Goal: Task Accomplishment & Management: Use online tool/utility

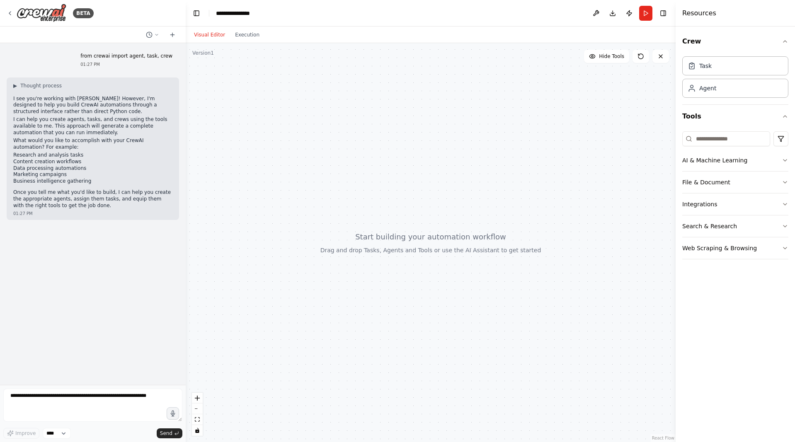
click at [324, 131] on div at bounding box center [431, 242] width 490 height 399
click at [152, 403] on textarea at bounding box center [92, 405] width 179 height 33
click at [723, 238] on button "Web Scraping & Browsing" at bounding box center [735, 249] width 106 height 22
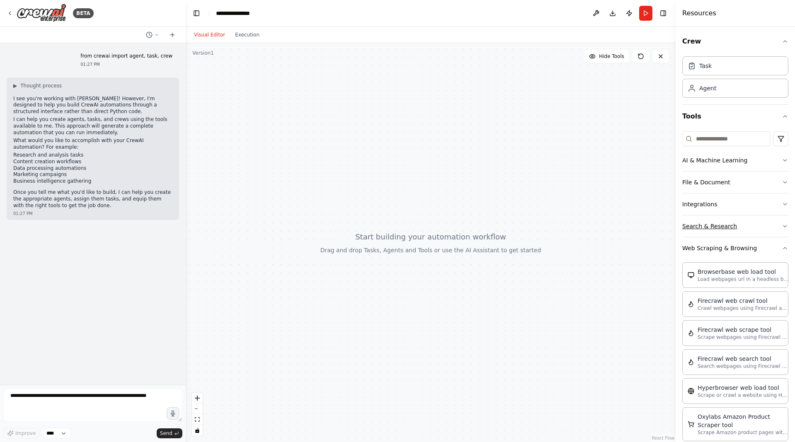
click at [744, 227] on button "Search & Research" at bounding box center [735, 227] width 106 height 22
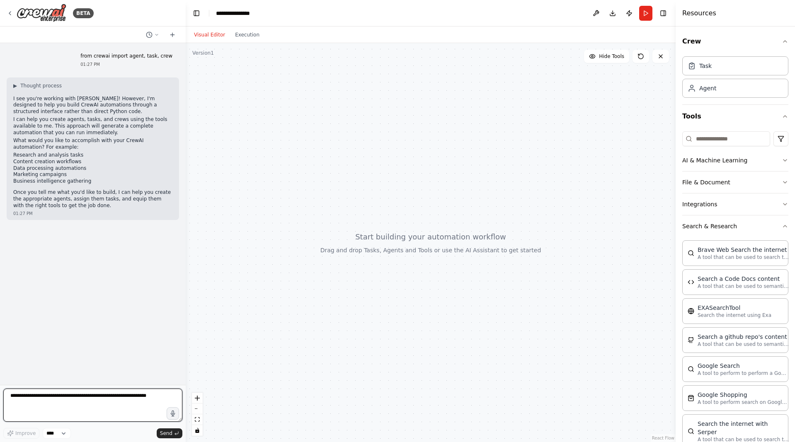
click at [105, 399] on textarea at bounding box center [92, 405] width 179 height 33
type textarea "*"
click at [175, 34] on icon at bounding box center [172, 35] width 7 height 7
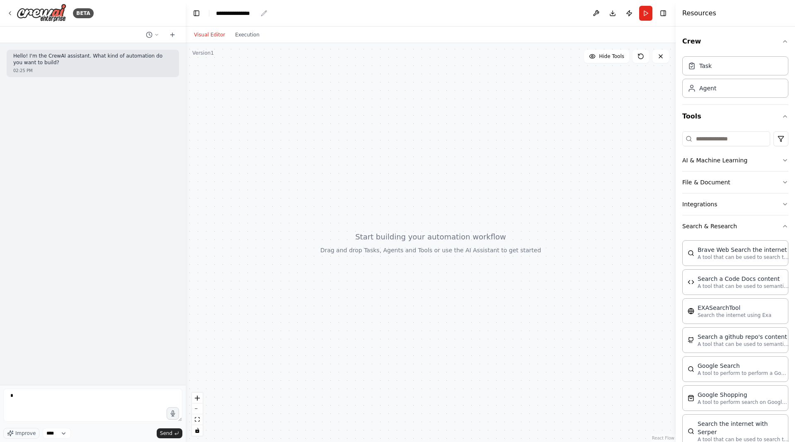
click at [229, 11] on div "**********" at bounding box center [236, 13] width 41 height 8
click at [193, 17] on button "Toggle Left Sidebar" at bounding box center [197, 13] width 12 height 12
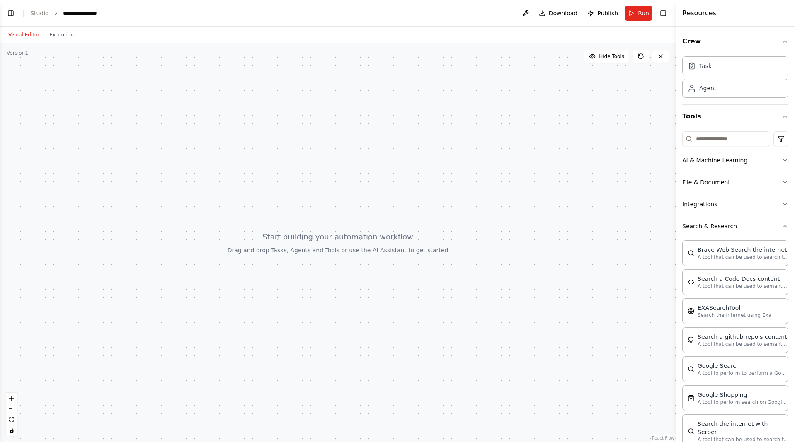
click at [522, 11] on header "**********" at bounding box center [338, 13] width 676 height 27
click at [553, 16] on span "Download" at bounding box center [563, 13] width 29 height 8
click at [45, 13] on link "Studio" at bounding box center [39, 13] width 19 height 7
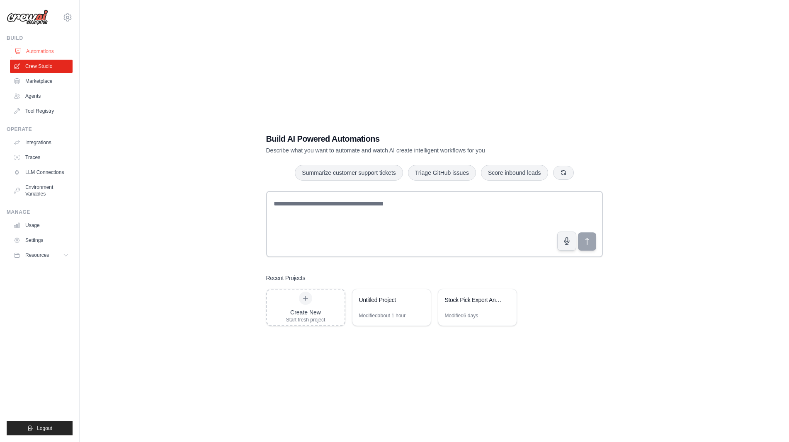
click at [43, 49] on link "Automations" at bounding box center [42, 51] width 63 height 13
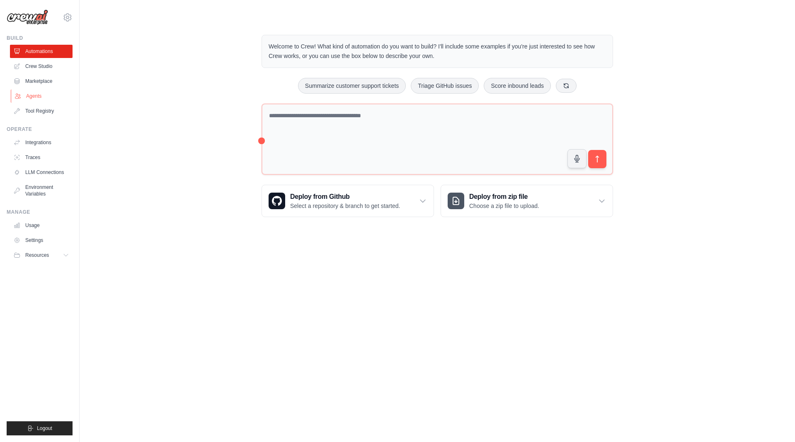
click at [29, 98] on link "Agents" at bounding box center [42, 96] width 63 height 13
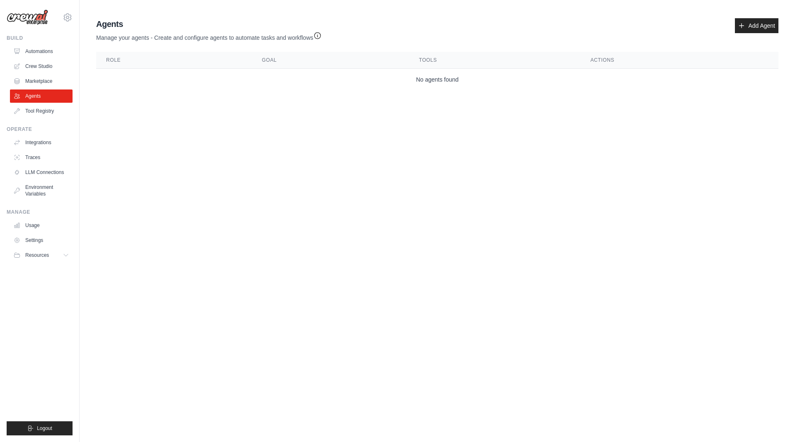
click at [201, 60] on th "Role" at bounding box center [174, 60] width 156 height 17
click at [744, 24] on icon at bounding box center [741, 25] width 7 height 7
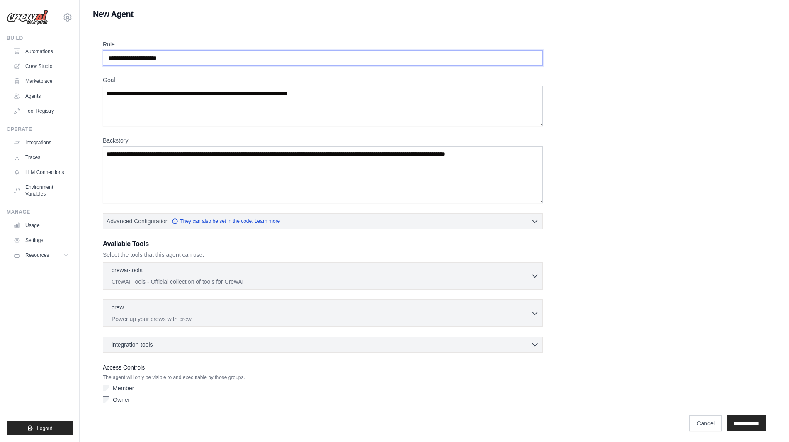
click at [185, 58] on input "Role" at bounding box center [323, 58] width 440 height 16
click at [187, 107] on textarea "Goal" at bounding box center [323, 106] width 440 height 41
click at [68, 13] on icon at bounding box center [68, 17] width 10 height 10
click at [42, 54] on link "Automations" at bounding box center [42, 51] width 63 height 13
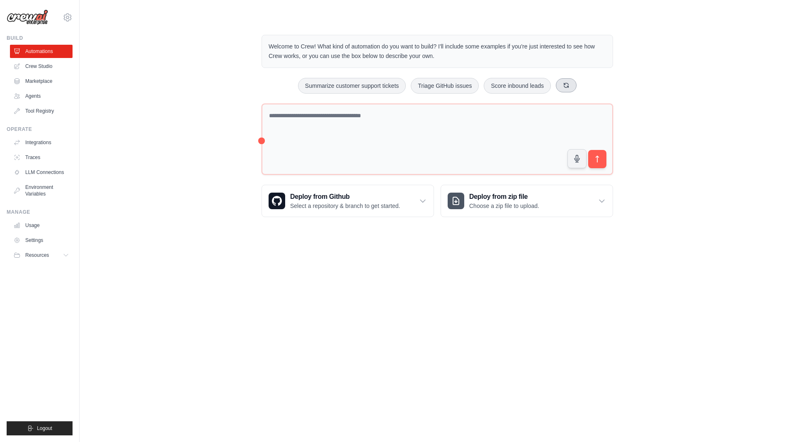
click at [563, 85] on icon at bounding box center [566, 85] width 7 height 7
click at [517, 195] on h3 "Deploy from zip file" at bounding box center [504, 197] width 70 height 10
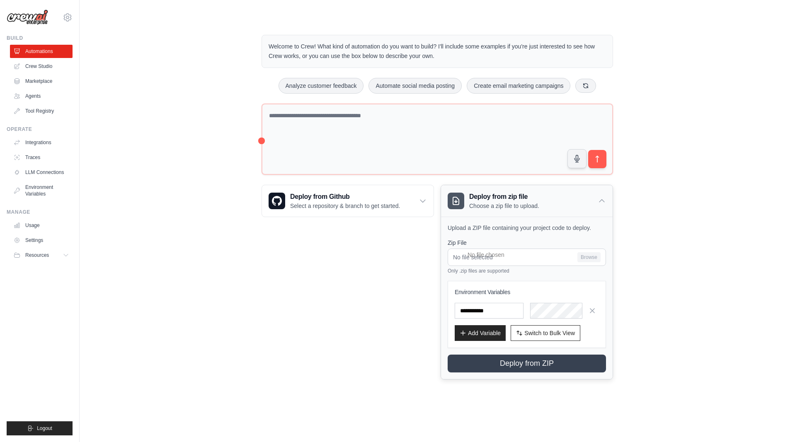
click at [517, 195] on h3 "Deploy from zip file" at bounding box center [504, 197] width 70 height 10
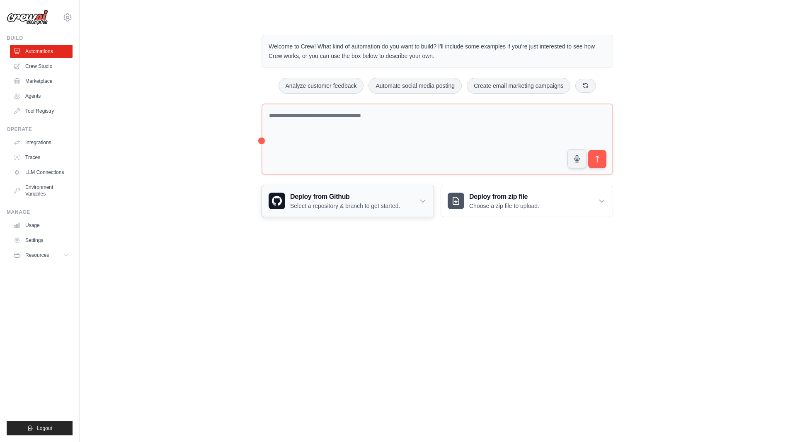
click at [406, 194] on div "Deploy from Github Select a repository & branch to get started." at bounding box center [348, 201] width 172 height 32
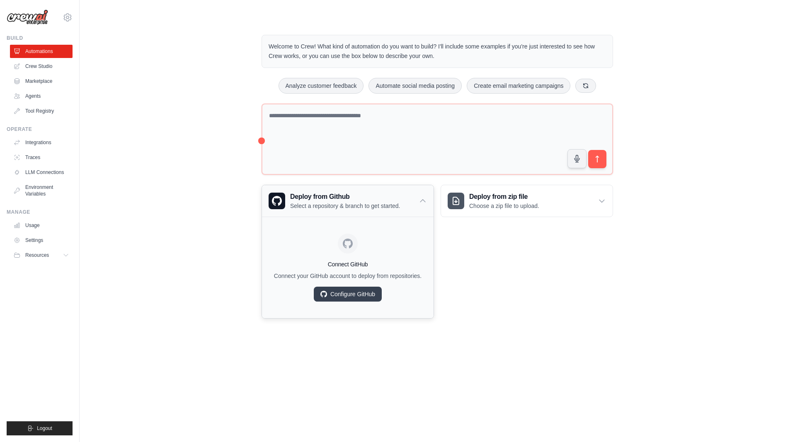
click at [406, 194] on div "Deploy from Github Select a repository & branch to get started." at bounding box center [348, 201] width 172 height 32
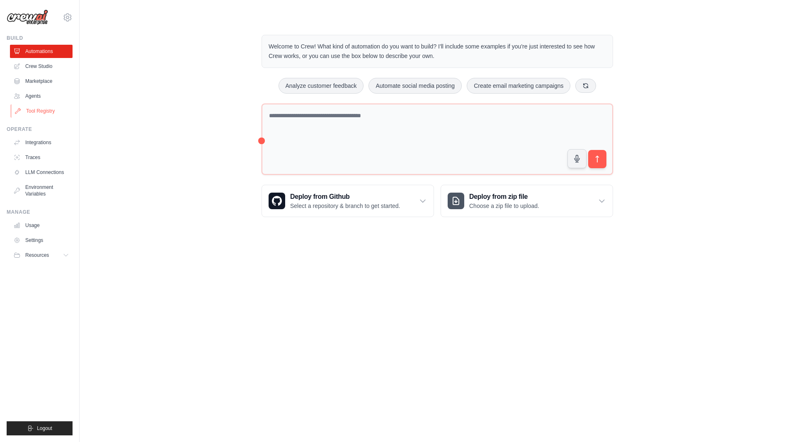
click at [46, 108] on link "Tool Registry" at bounding box center [42, 110] width 63 height 13
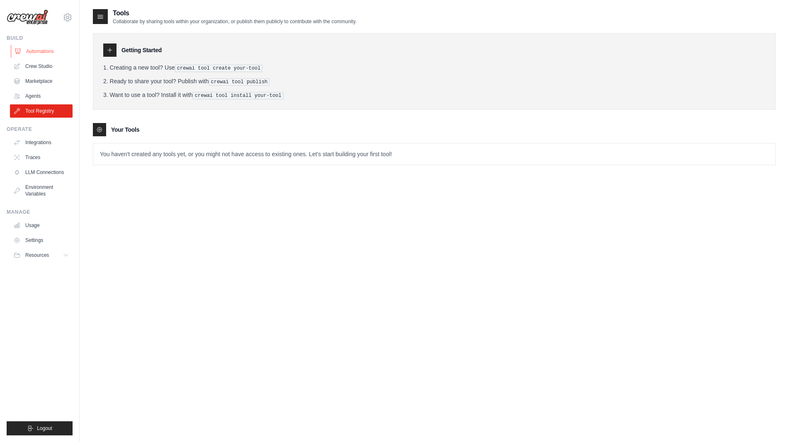
click at [44, 55] on link "Automations" at bounding box center [42, 51] width 63 height 13
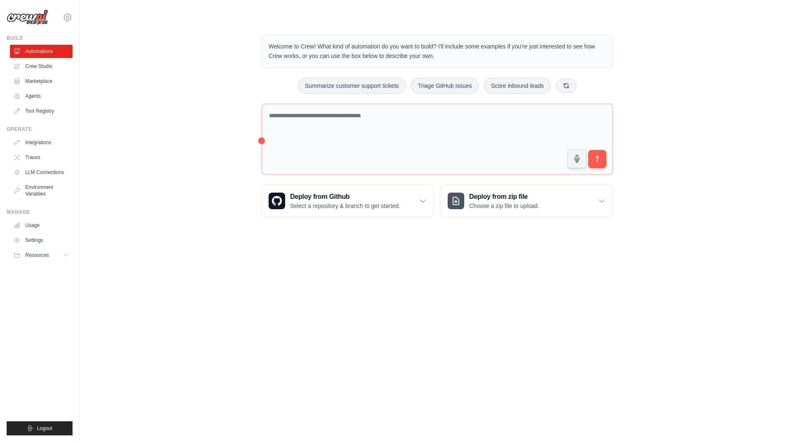
click at [75, 12] on div "louis.patel1357@gmail.com Settings Build Automations Crew Studio Marketplace" at bounding box center [40, 221] width 80 height 442
click at [68, 15] on icon at bounding box center [68, 17] width 10 height 10
click at [101, 107] on div "Welcome to Crew! What kind of automation do you want to build? I'll include som…" at bounding box center [437, 126] width 689 height 209
click at [57, 251] on button "Resources" at bounding box center [42, 255] width 63 height 13
click at [578, 287] on body "louis.patel1357@gmail.com Settings Build Automations Crew Studio" at bounding box center [397, 221] width 795 height 442
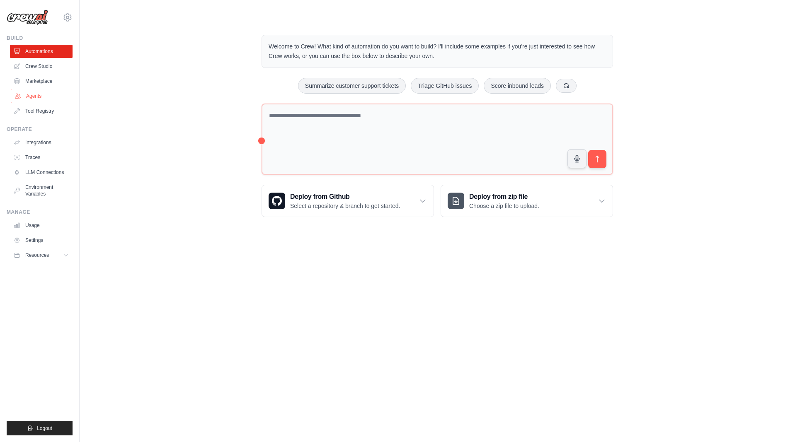
click at [45, 94] on link "Agents" at bounding box center [42, 96] width 63 height 13
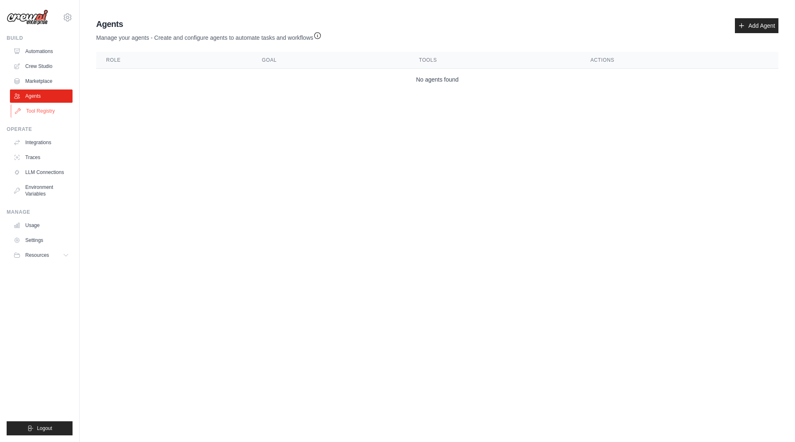
click at [45, 111] on link "Tool Registry" at bounding box center [42, 110] width 63 height 13
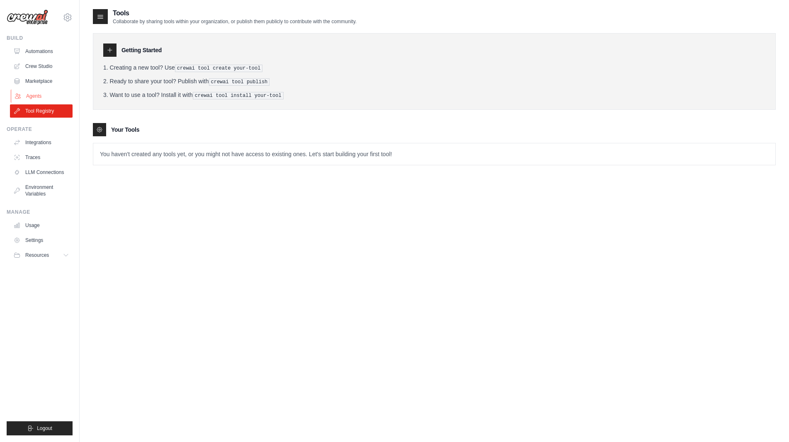
click at [44, 102] on link "Agents" at bounding box center [42, 96] width 63 height 13
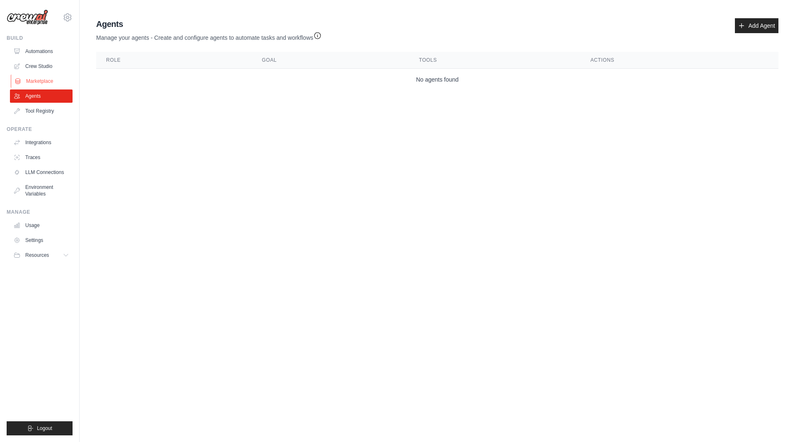
click at [43, 79] on link "Marketplace" at bounding box center [42, 81] width 63 height 13
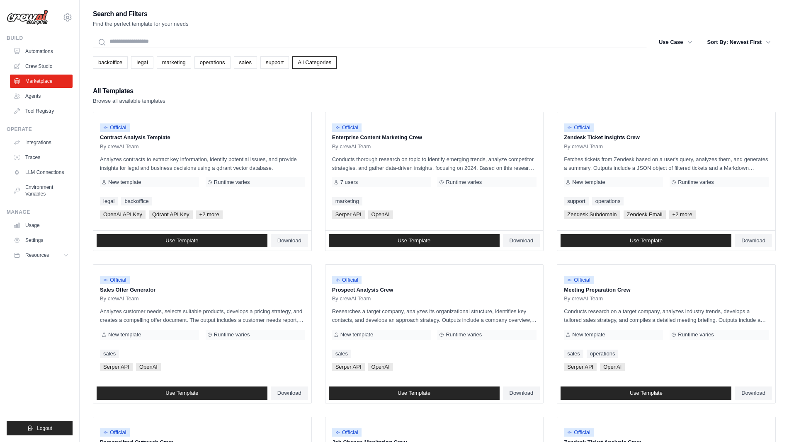
click at [19, 31] on div "louis.patel1357@gmail.com Settings Build Automations Crew Studio Marketplace" at bounding box center [40, 221] width 80 height 442
click at [15, 36] on div "Build" at bounding box center [40, 38] width 66 height 7
click at [63, 16] on icon at bounding box center [68, 17] width 10 height 10
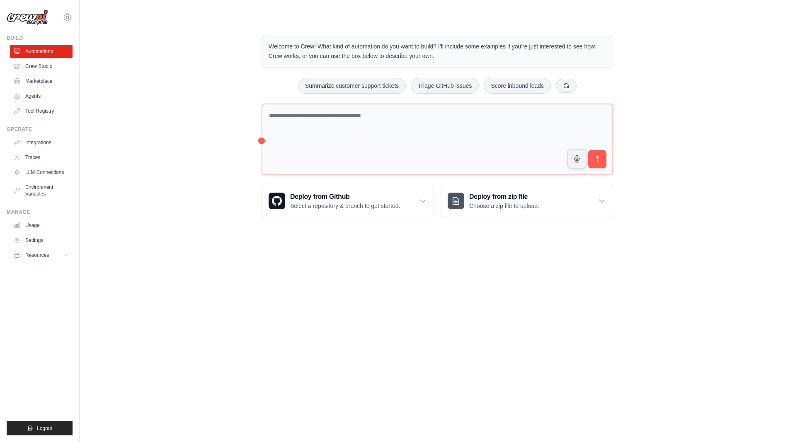
click at [25, 14] on img at bounding box center [27, 18] width 41 height 16
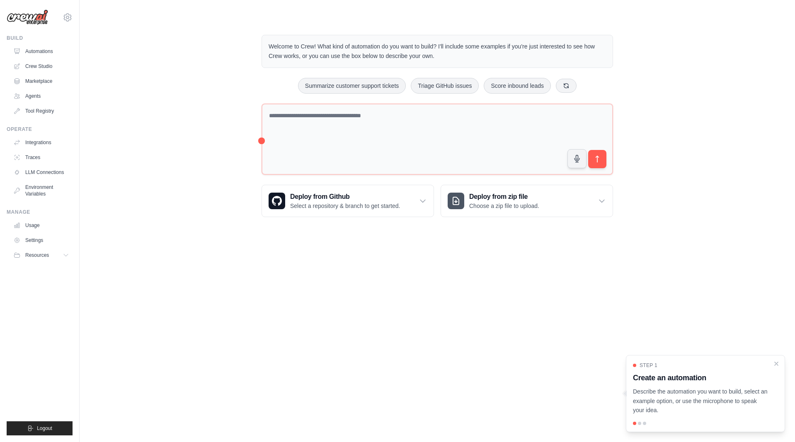
click at [22, 35] on div "Build" at bounding box center [40, 38] width 66 height 7
click at [28, 52] on link "Automations" at bounding box center [42, 51] width 63 height 13
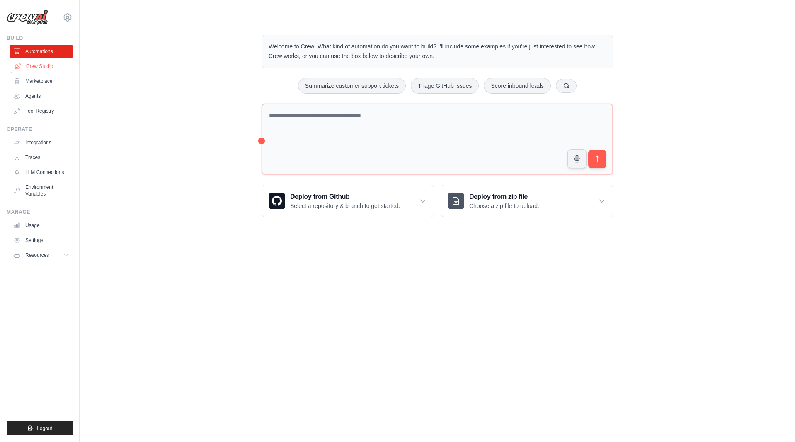
click at [39, 63] on link "Crew Studio" at bounding box center [42, 66] width 63 height 13
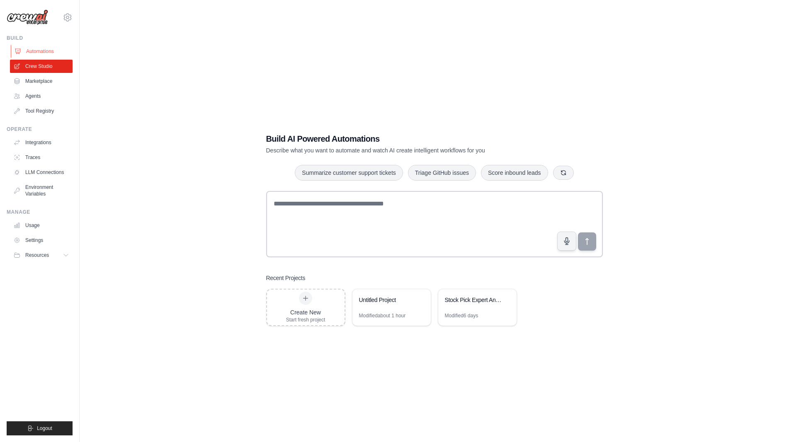
click at [46, 48] on link "Automations" at bounding box center [42, 51] width 63 height 13
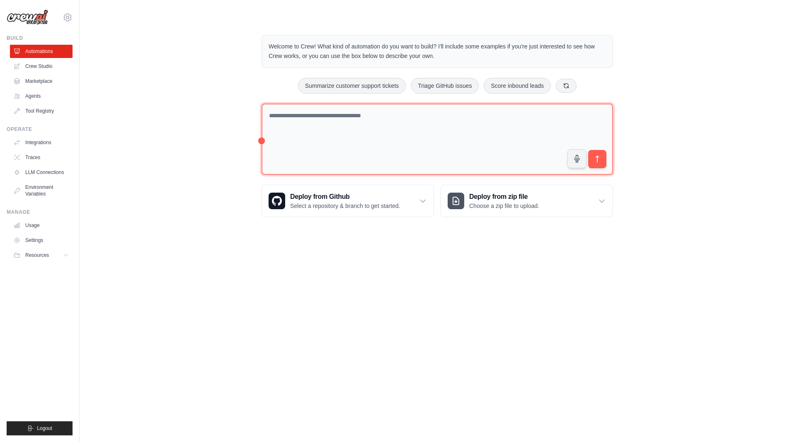
click at [430, 126] on textarea at bounding box center [438, 140] width 352 height 72
paste textarea "**********"
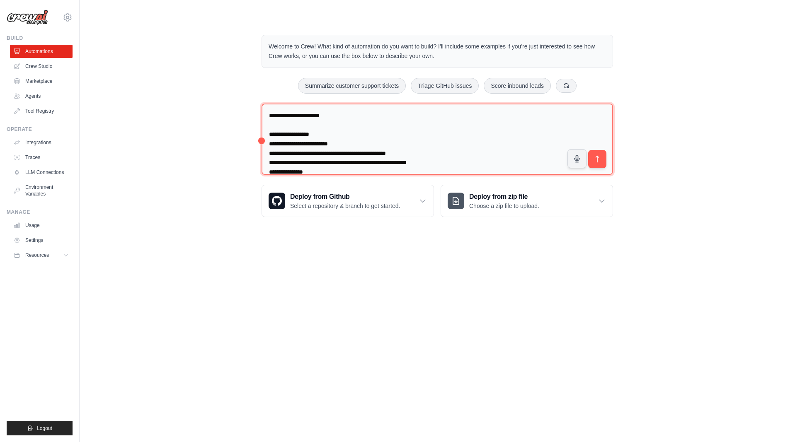
scroll to position [11, 0]
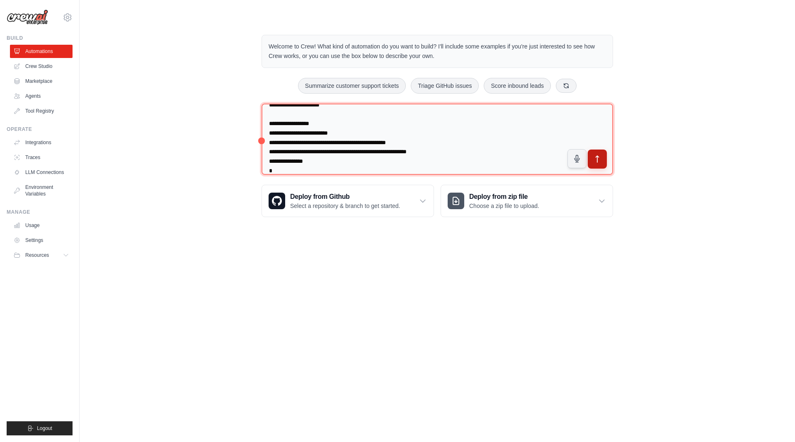
type textarea "**********"
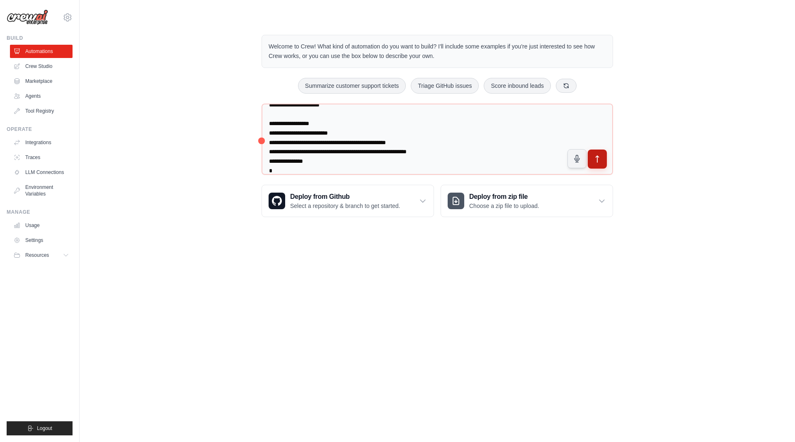
click at [594, 155] on icon "submit" at bounding box center [597, 159] width 9 height 9
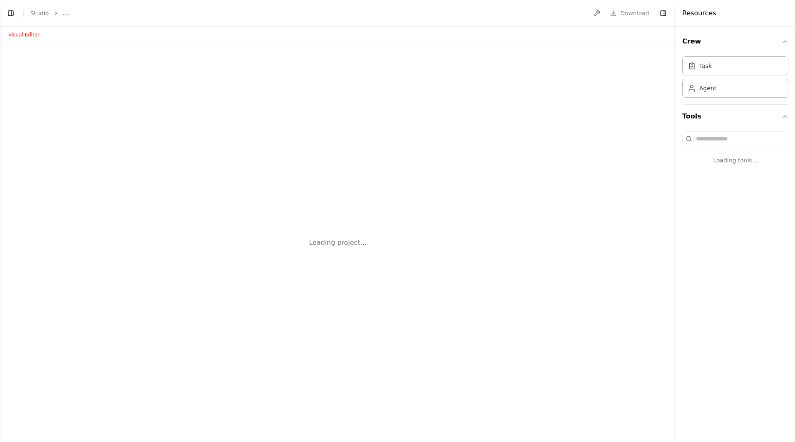
select select "****"
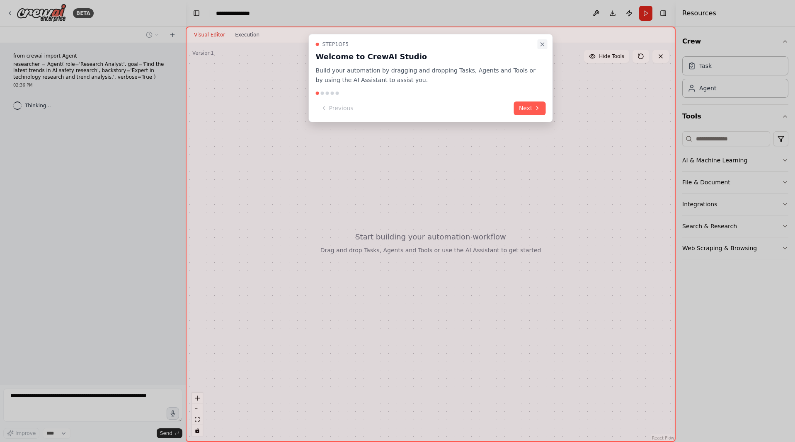
click at [541, 46] on icon "Close walkthrough" at bounding box center [542, 44] width 3 height 3
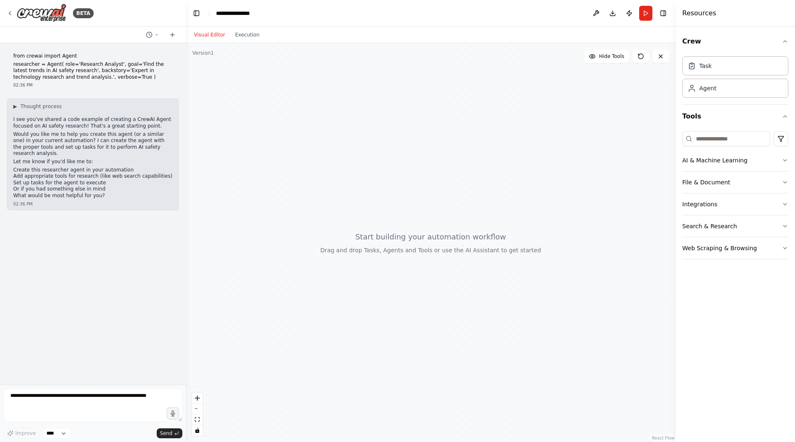
click at [453, 199] on div at bounding box center [431, 242] width 490 height 399
